Goal: Task Accomplishment & Management: Complete application form

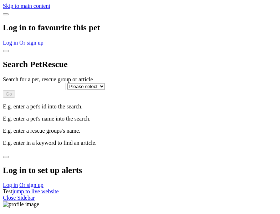
select select
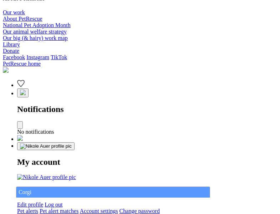
type input "Corgi"
select select "844268919"
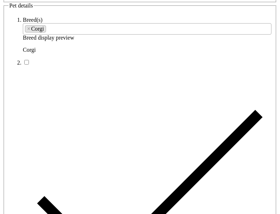
type input "Far Rockaway/Bayswater22, Western Australia, 2750"
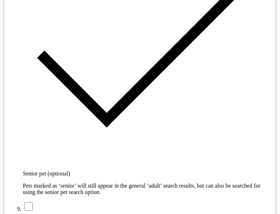
type input "14FEO934M45O193"
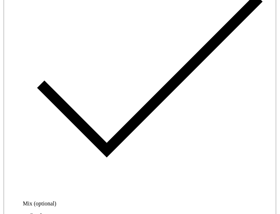
radio input "true"
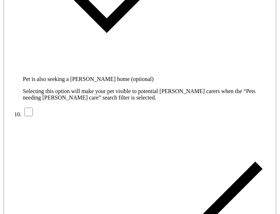
type input "Please wait..."
